Goal: Communication & Community: Share content

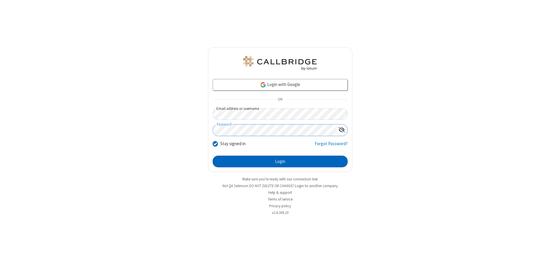
click at [280, 161] on button "Login" at bounding box center [279, 162] width 135 height 12
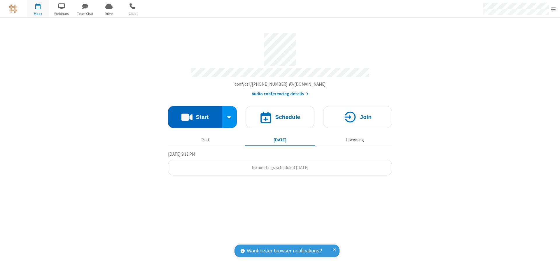
click at [195, 114] on button "Start" at bounding box center [195, 117] width 54 height 22
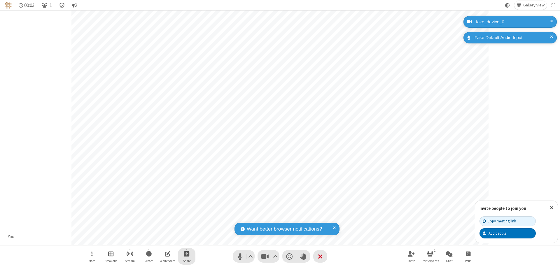
click at [187, 254] on span "Start sharing" at bounding box center [187, 253] width 6 height 7
click at [186, 218] on span "Share additional camera" at bounding box center [189, 219] width 43 height 5
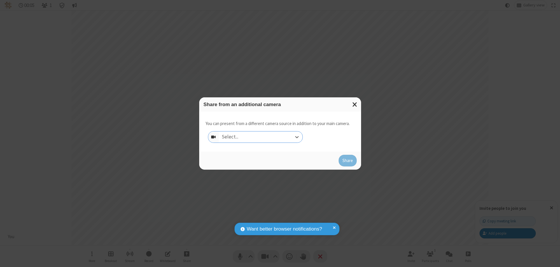
click at [260, 137] on div "Select..." at bounding box center [261, 136] width 84 height 11
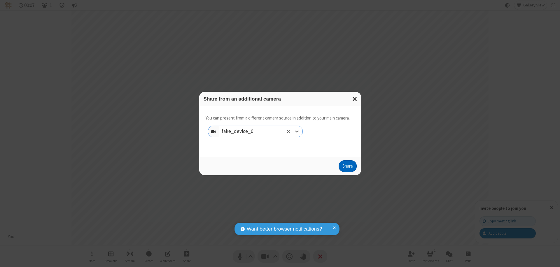
click at [347, 167] on button "Share" at bounding box center [347, 166] width 18 height 12
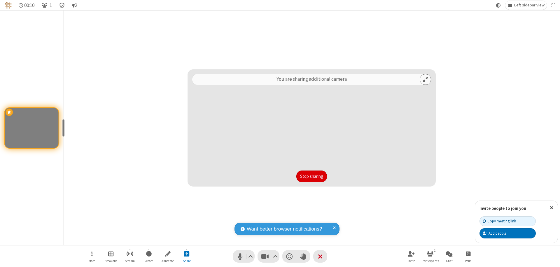
click at [311, 176] on button "Stop sharing" at bounding box center [311, 176] width 31 height 12
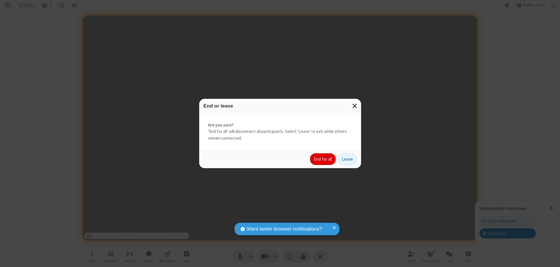
click at [323, 159] on button "End for all" at bounding box center [323, 159] width 26 height 12
